Goal: Use online tool/utility: Utilize a website feature to perform a specific function

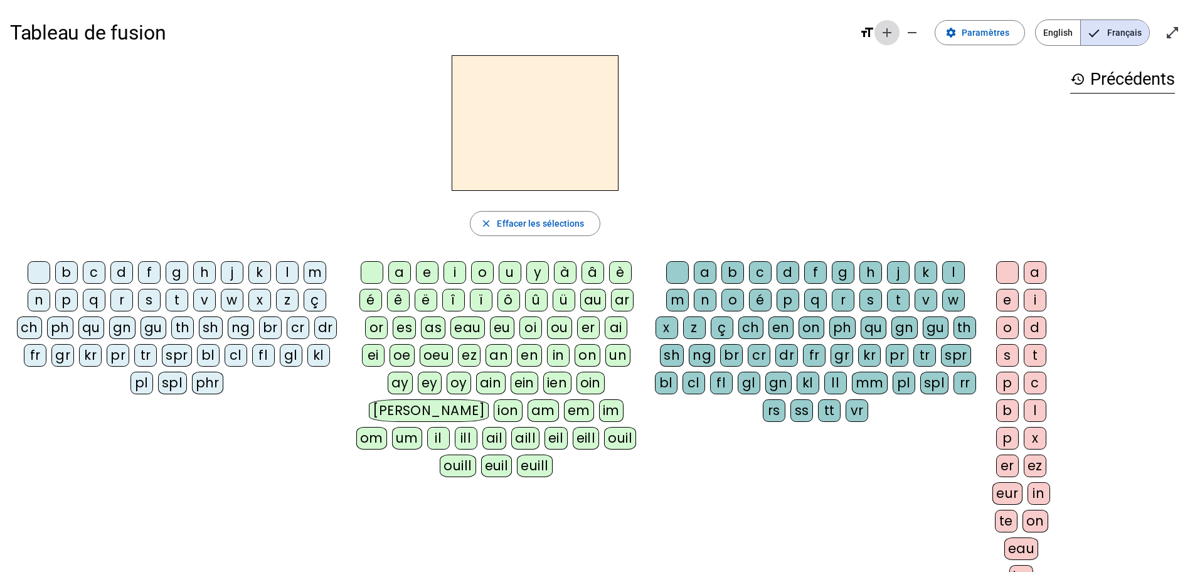
click at [893, 32] on mat-icon "add" at bounding box center [887, 32] width 15 height 15
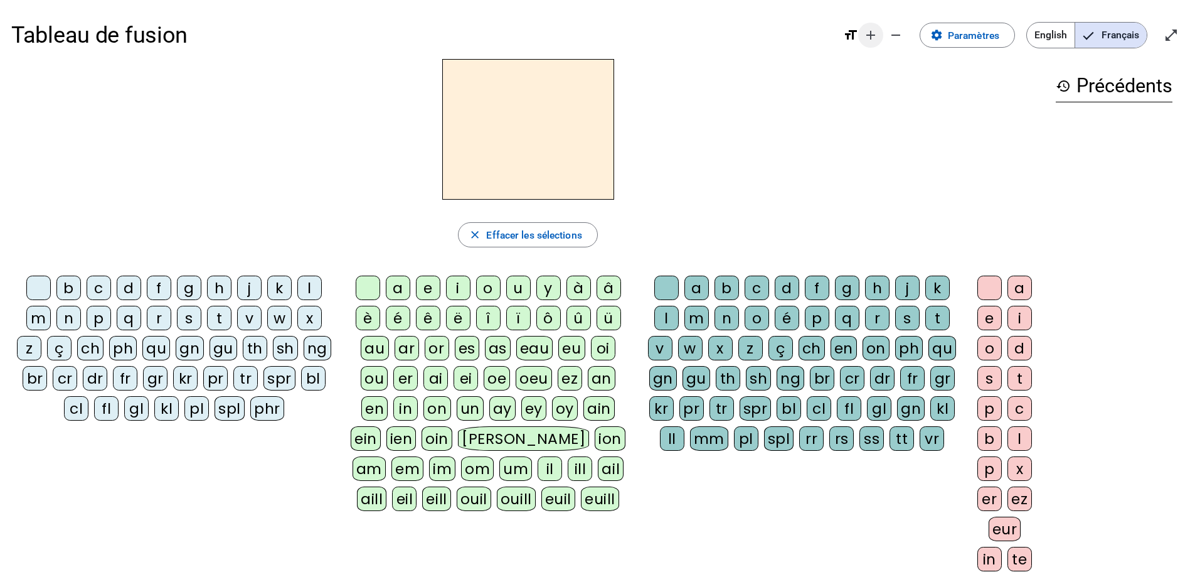
click at [875, 33] on mat-icon "add" at bounding box center [870, 35] width 15 height 15
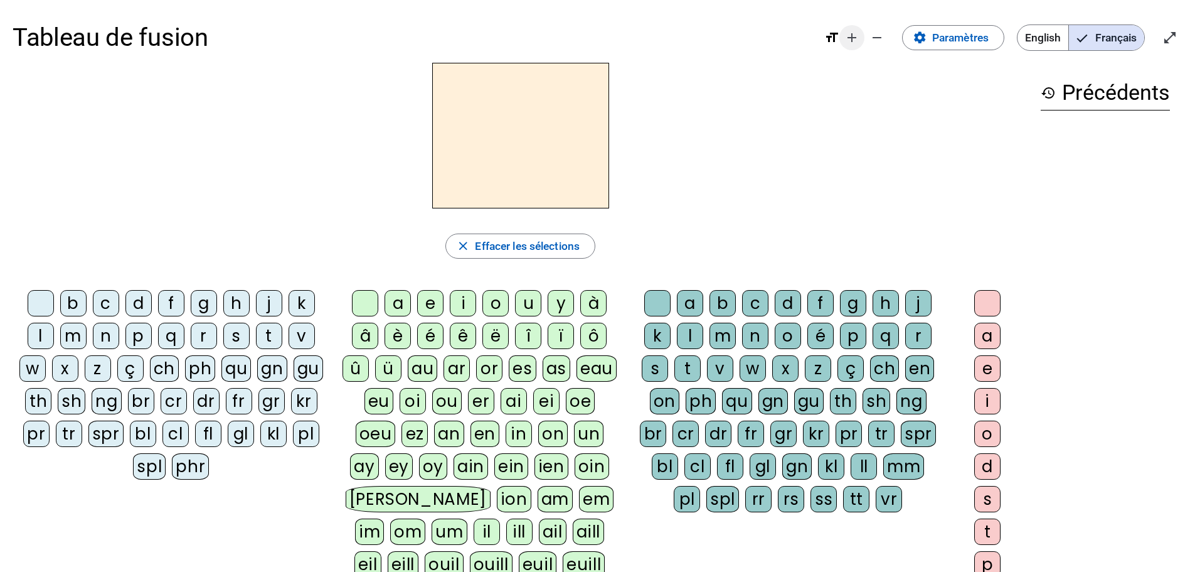
click at [848, 41] on mat-icon "add" at bounding box center [851, 37] width 15 height 15
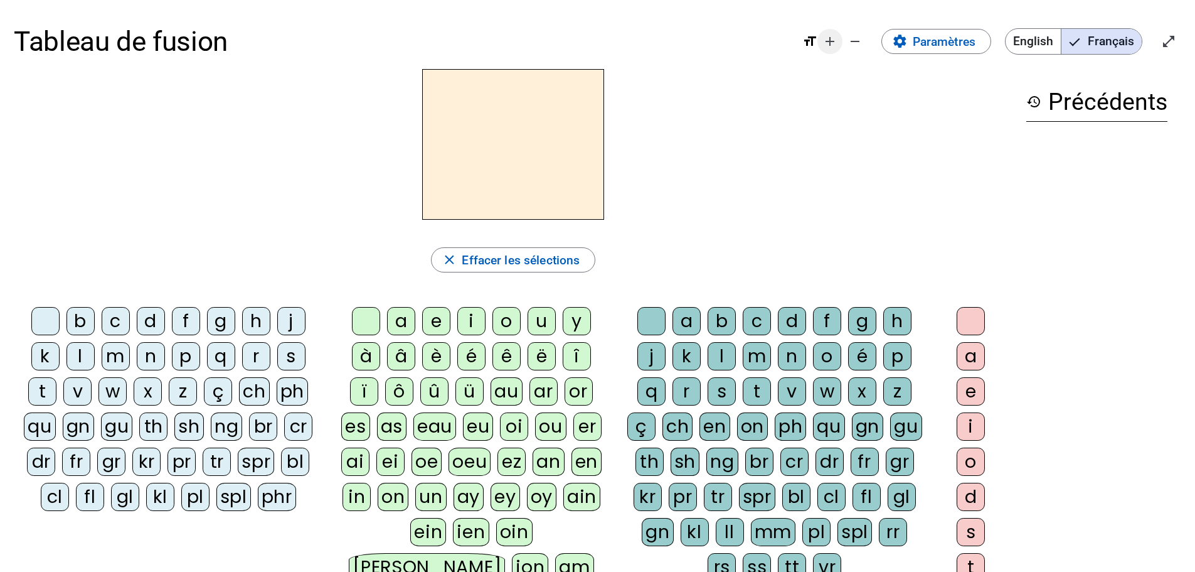
click at [827, 44] on mat-icon "add" at bounding box center [829, 41] width 15 height 15
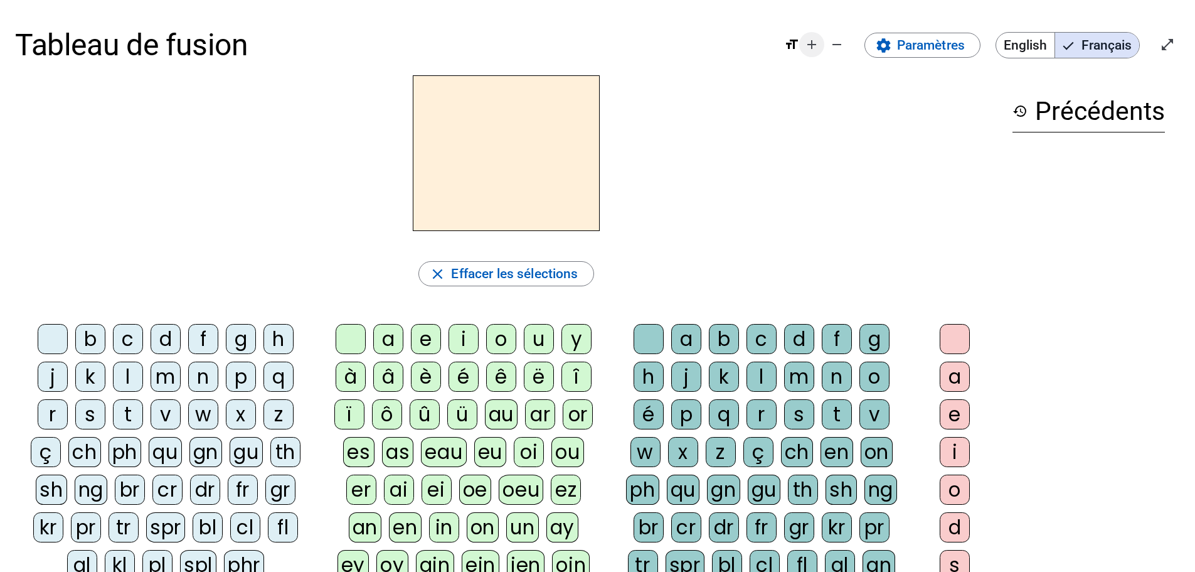
click at [811, 45] on mat-icon "add" at bounding box center [811, 44] width 15 height 15
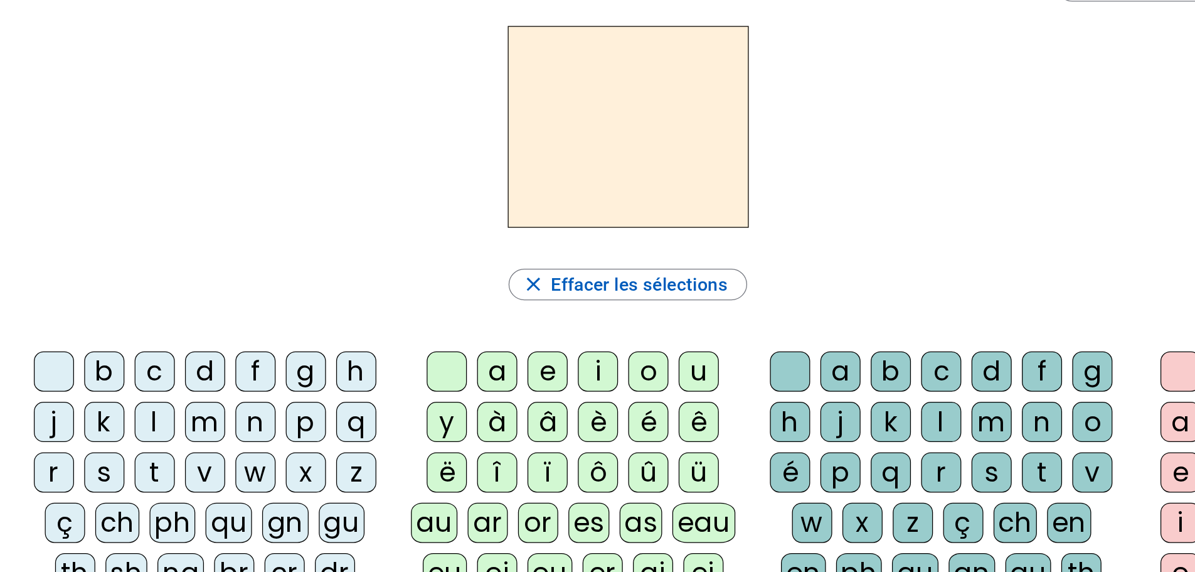
click at [155, 354] on div "d" at bounding box center [163, 357] width 32 height 32
click at [572, 349] on div "u" at bounding box center [557, 357] width 32 height 32
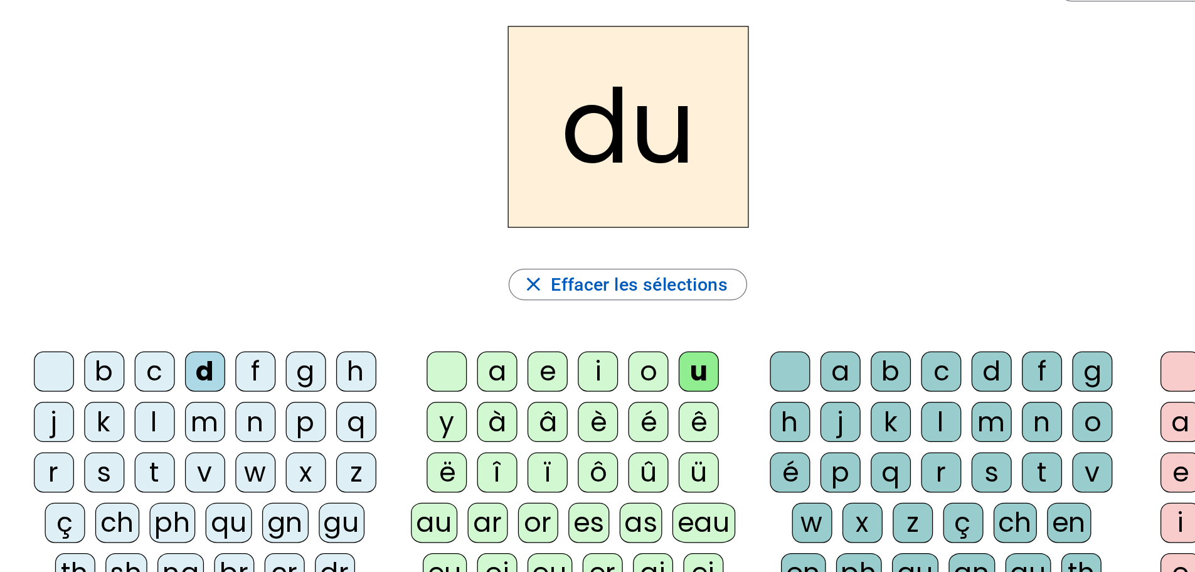
click at [118, 439] on div "t" at bounding box center [123, 437] width 32 height 32
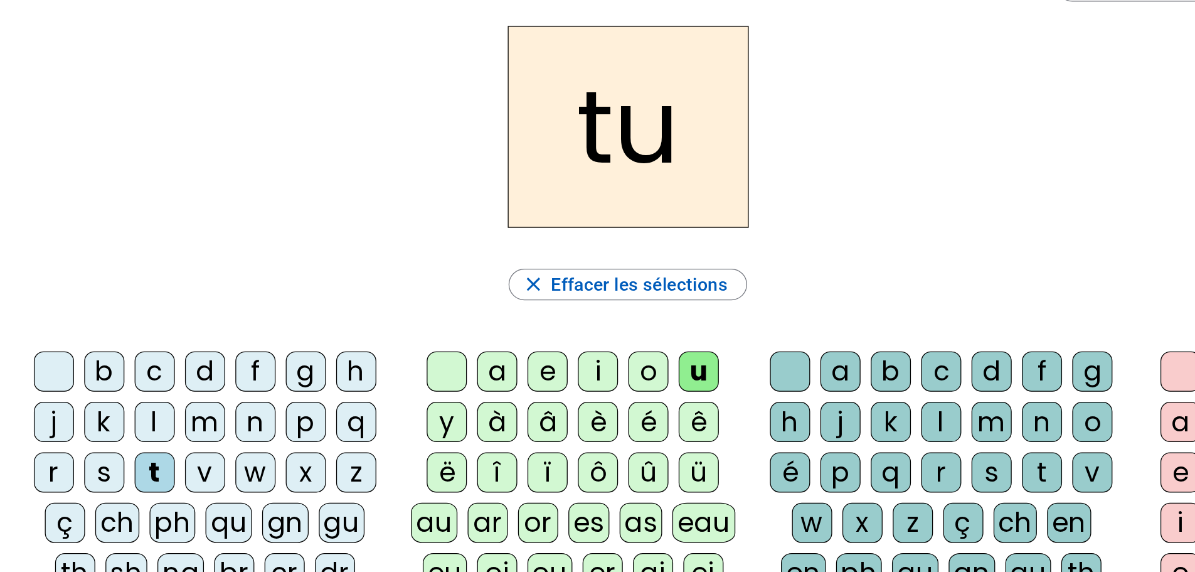
click at [409, 362] on div "a" at bounding box center [396, 357] width 32 height 32
click at [440, 361] on div "e" at bounding box center [436, 357] width 32 height 32
click at [154, 349] on div "d" at bounding box center [163, 357] width 32 height 32
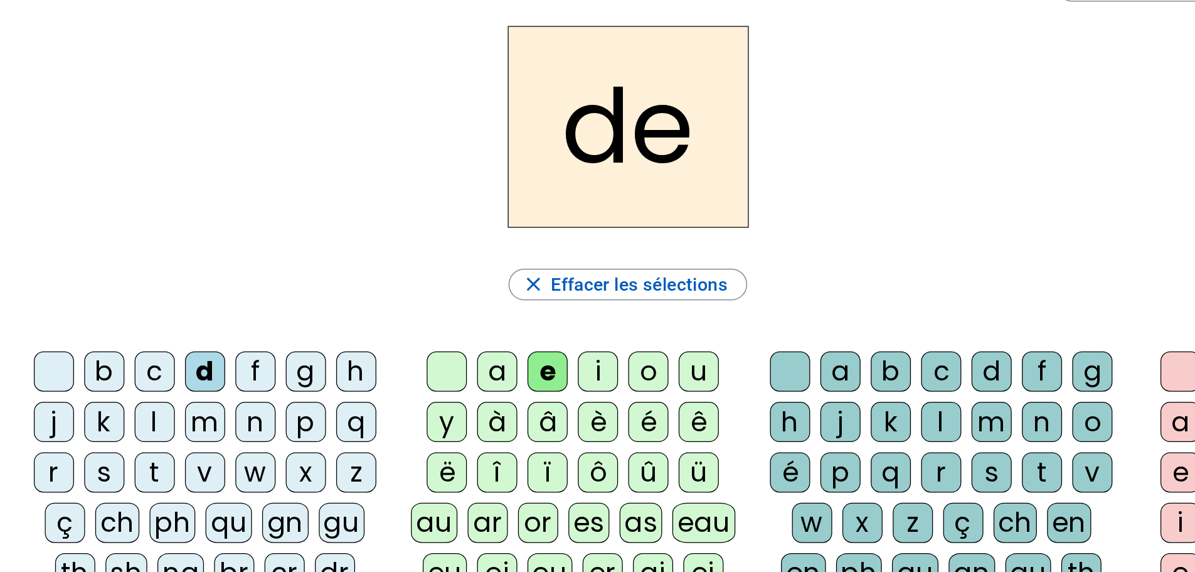
click at [53, 394] on div "j" at bounding box center [43, 397] width 32 height 32
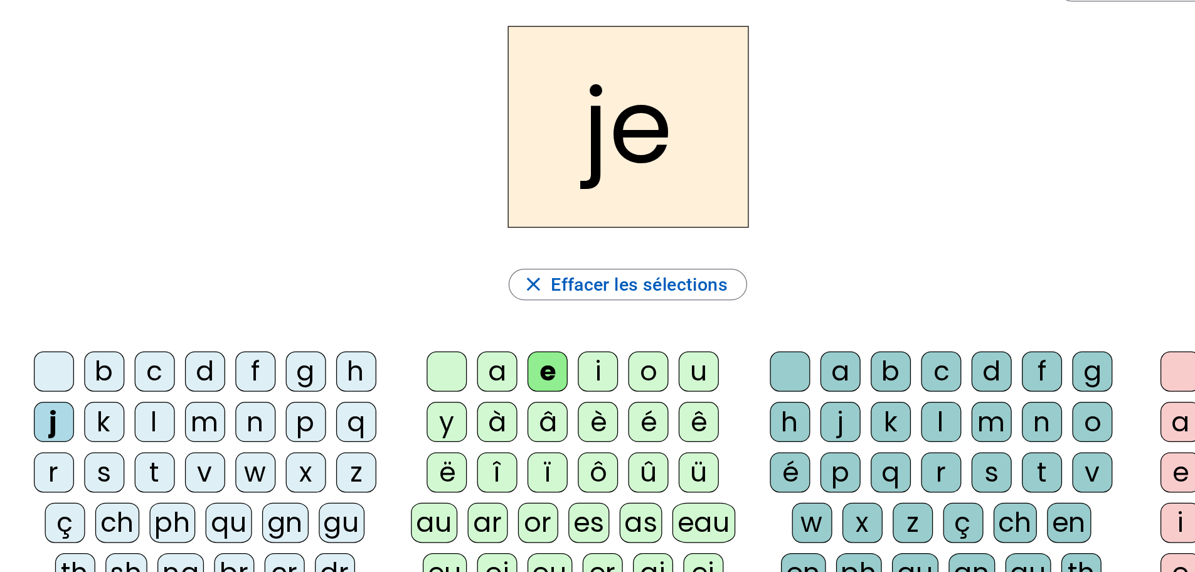
click at [152, 400] on div "m" at bounding box center [163, 397] width 32 height 32
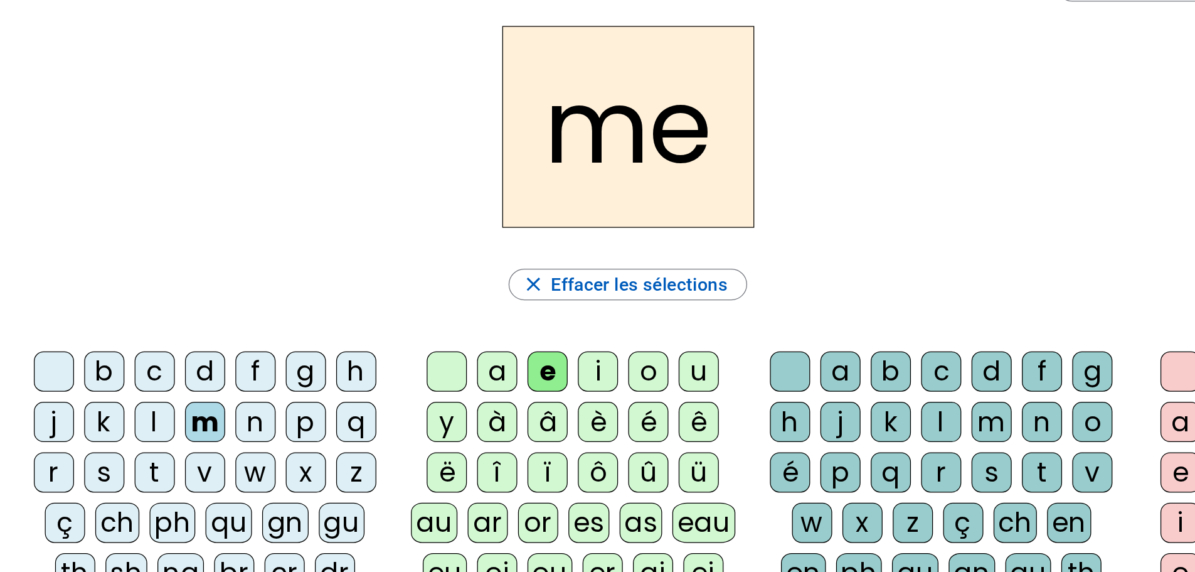
click at [410, 353] on div "a" at bounding box center [396, 357] width 32 height 32
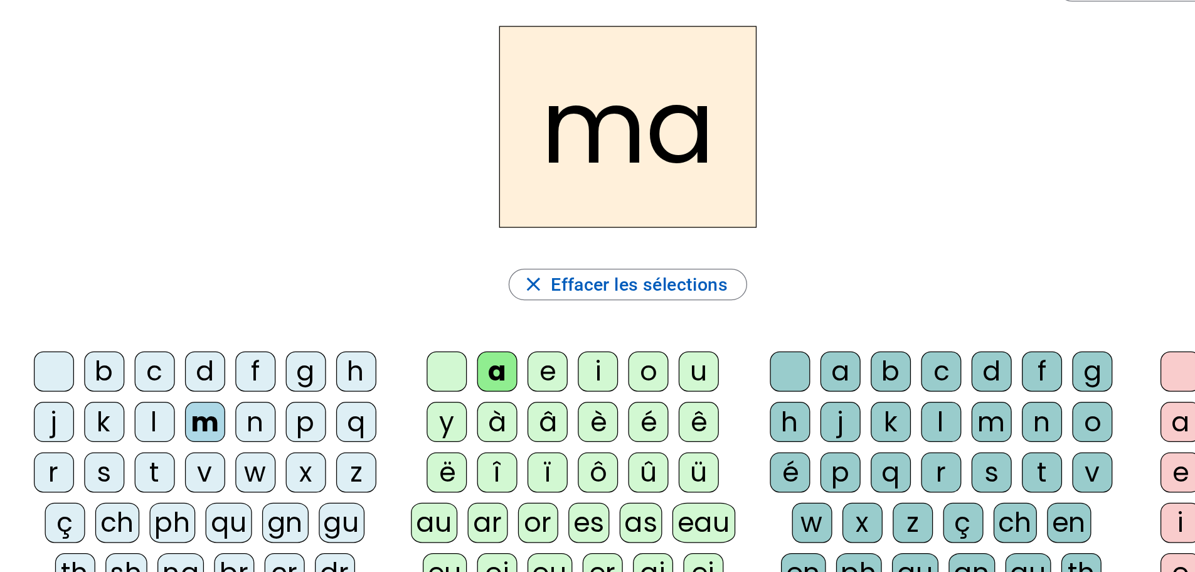
click at [749, 401] on div "l" at bounding box center [750, 397] width 32 height 32
